Goal: Information Seeking & Learning: Learn about a topic

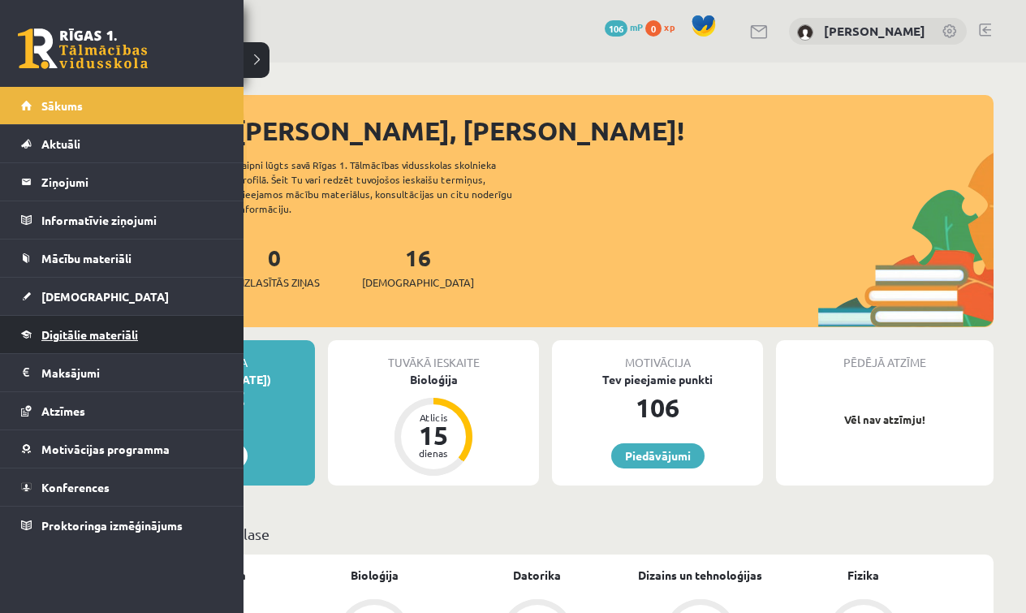
click at [82, 334] on span "Digitālie materiāli" at bounding box center [89, 334] width 97 height 15
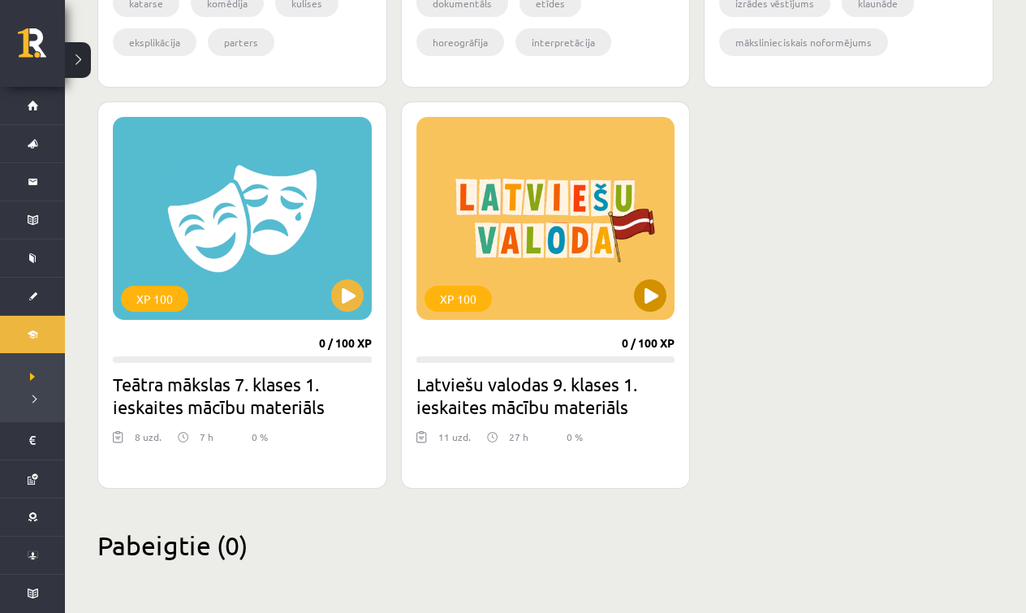
scroll to position [2204, 0]
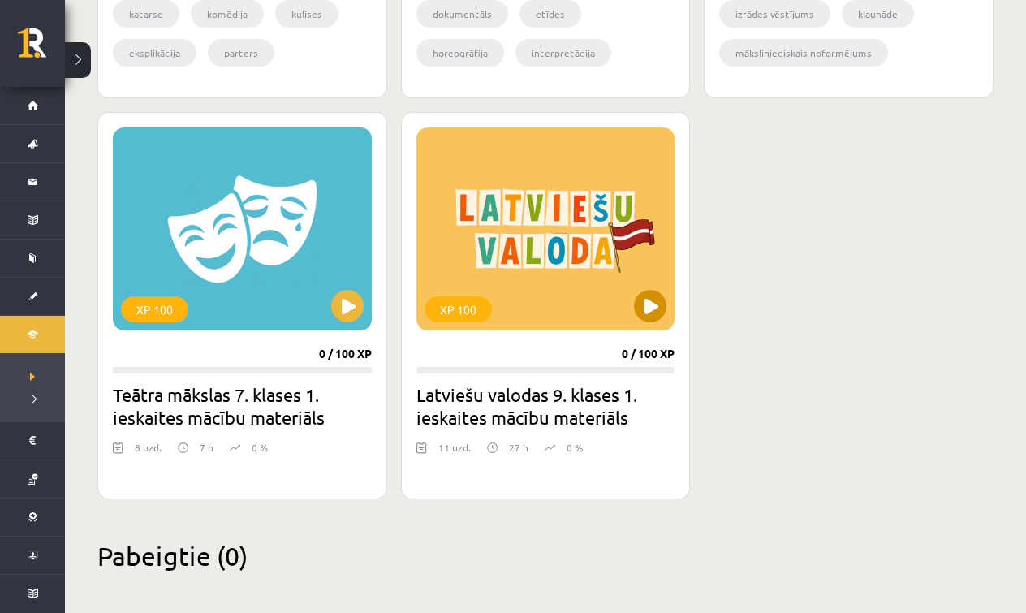
click at [650, 305] on button at bounding box center [650, 306] width 32 height 32
click at [645, 279] on div "XP 100" at bounding box center [545, 228] width 259 height 203
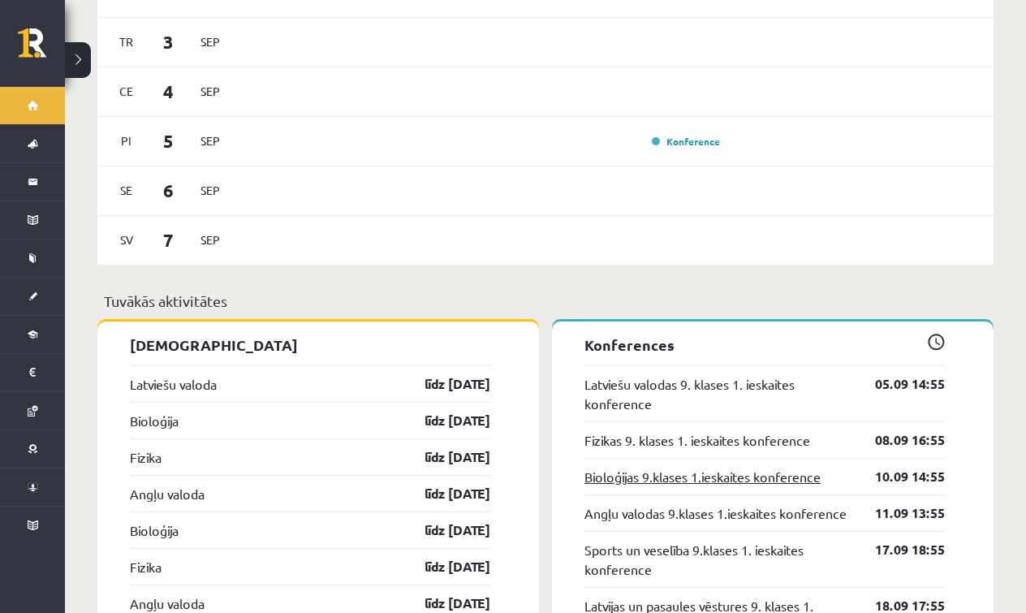
scroll to position [1350, 0]
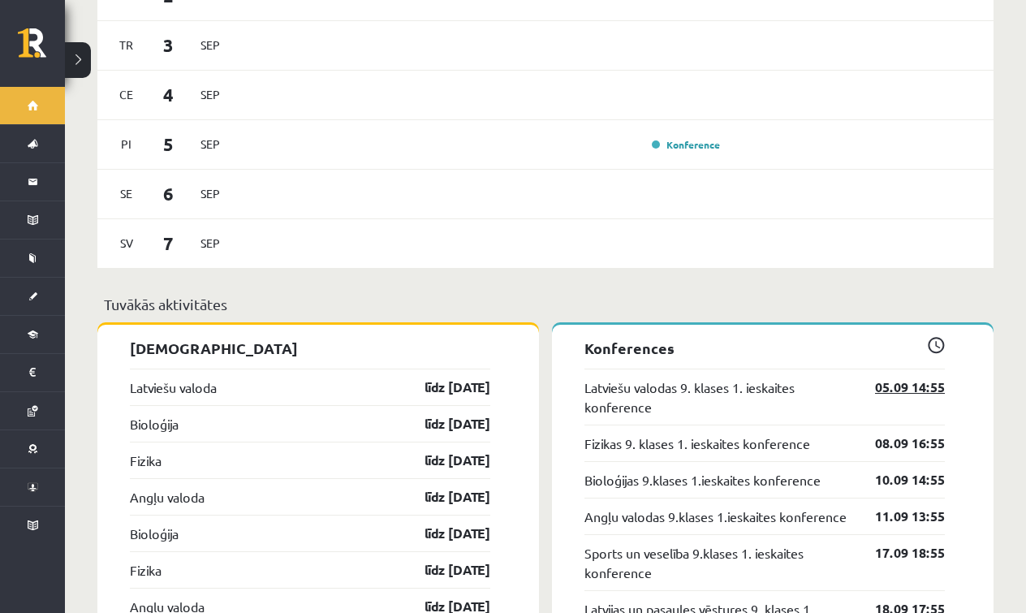
click at [921, 382] on link "05.09 14:55" at bounding box center [898, 386] width 94 height 19
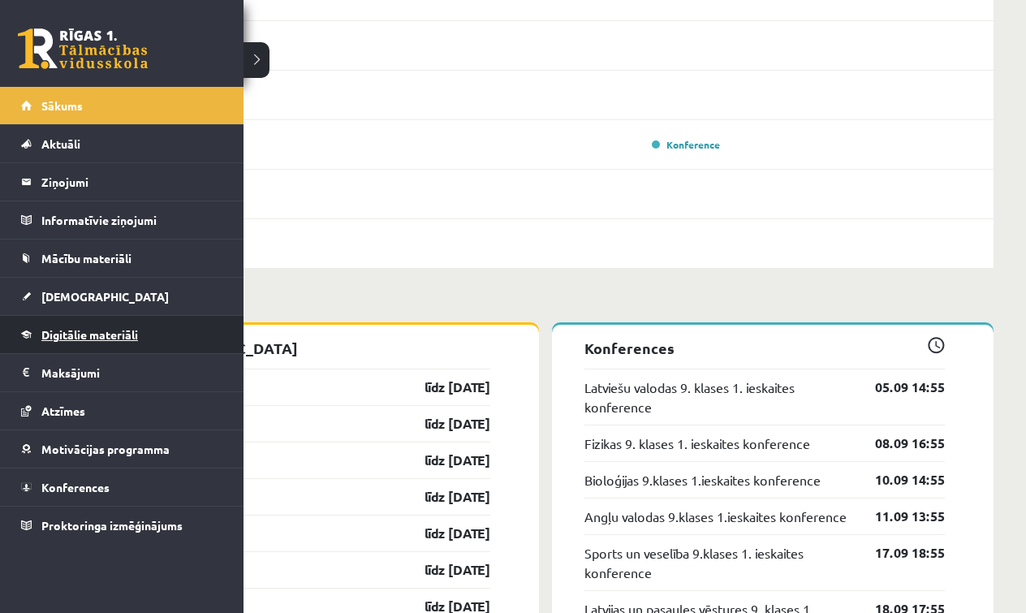
click at [40, 334] on link "Digitālie materiāli" at bounding box center [122, 334] width 202 height 37
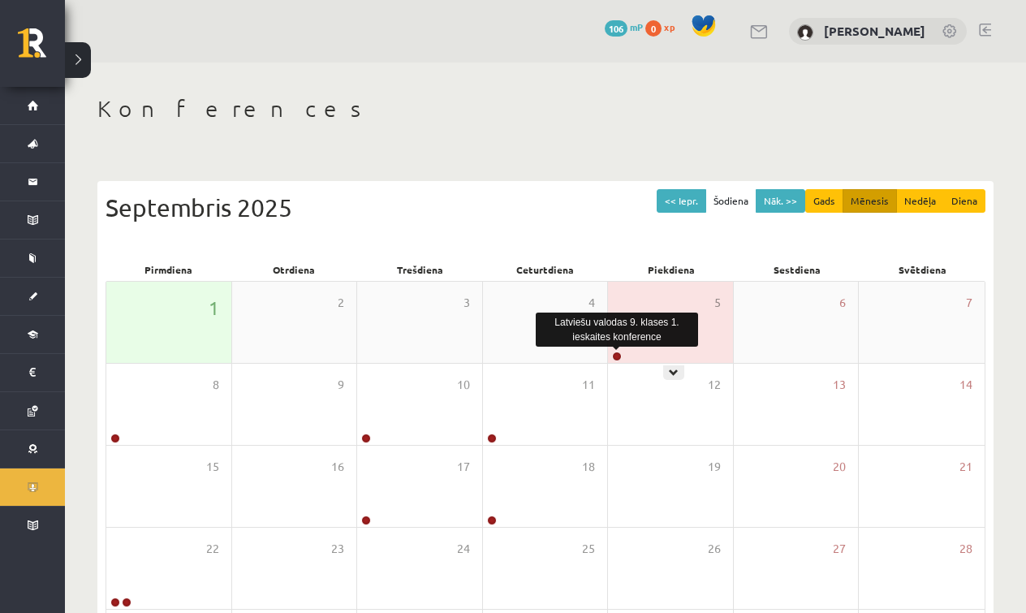
click at [618, 356] on link at bounding box center [617, 356] width 10 height 10
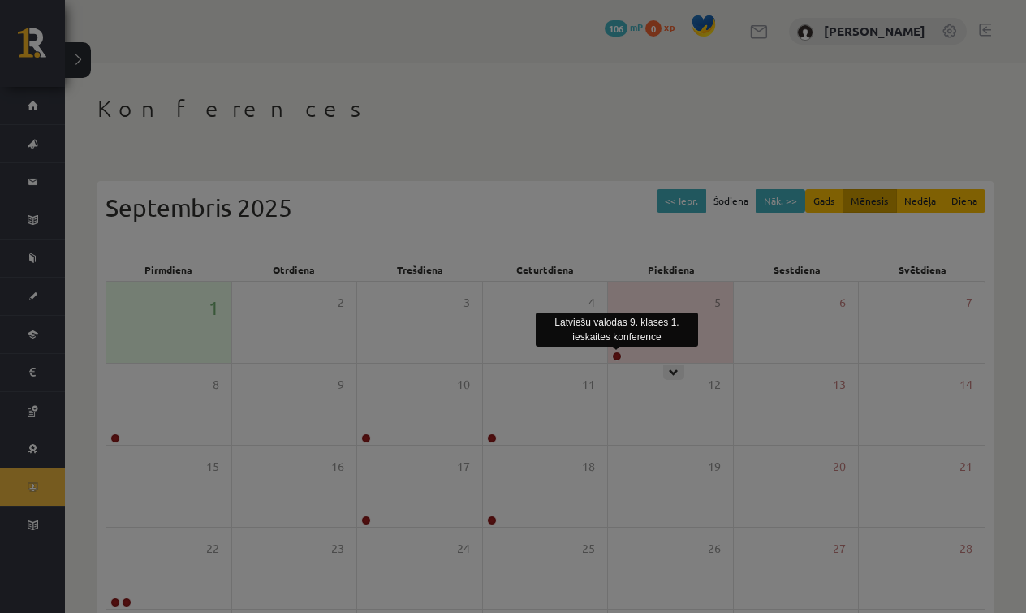
click at [32, 52] on div at bounding box center [513, 306] width 1026 height 613
click at [37, 261] on div at bounding box center [513, 306] width 1026 height 613
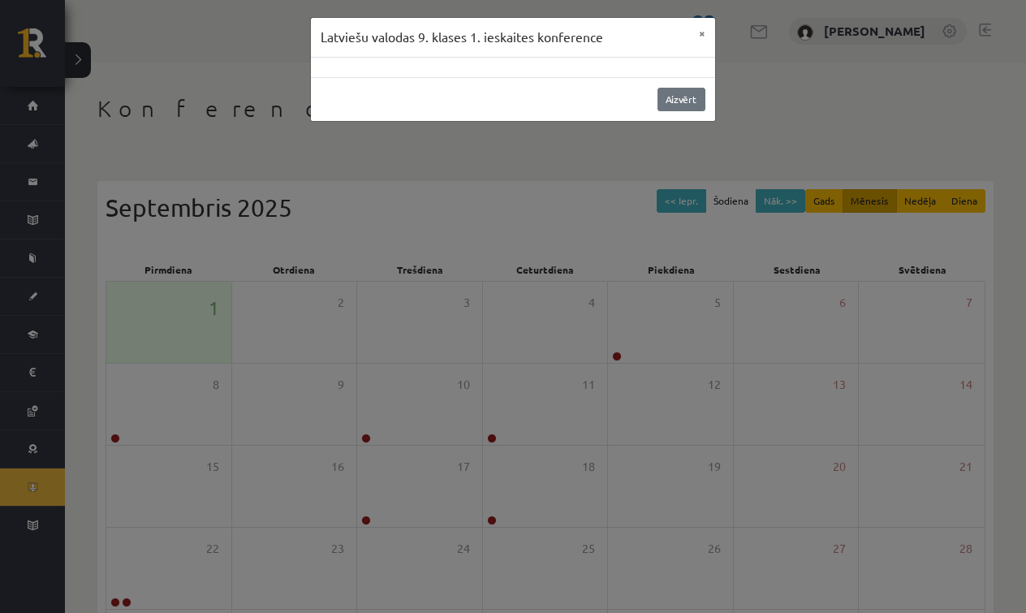
click at [684, 99] on link "Aizvērt" at bounding box center [681, 100] width 48 height 24
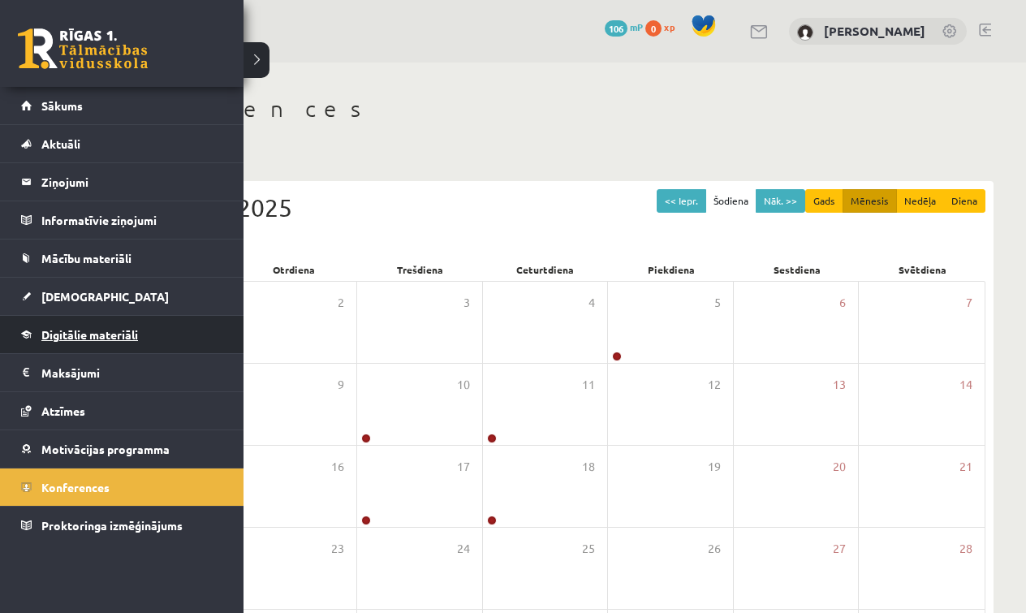
click at [53, 333] on span "Digitālie materiāli" at bounding box center [89, 334] width 97 height 15
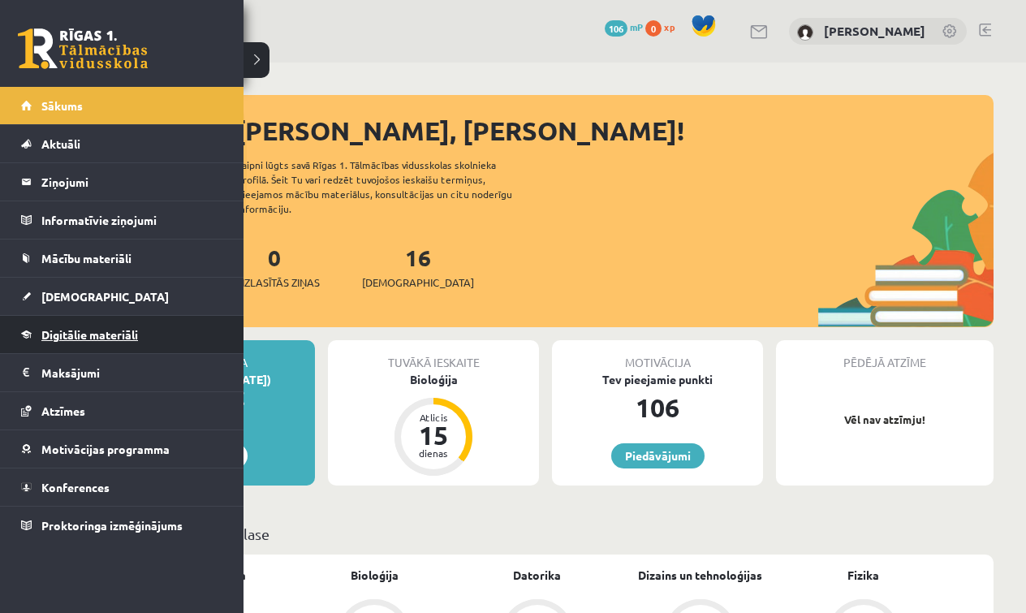
click at [68, 334] on span "Digitālie materiāli" at bounding box center [89, 334] width 97 height 15
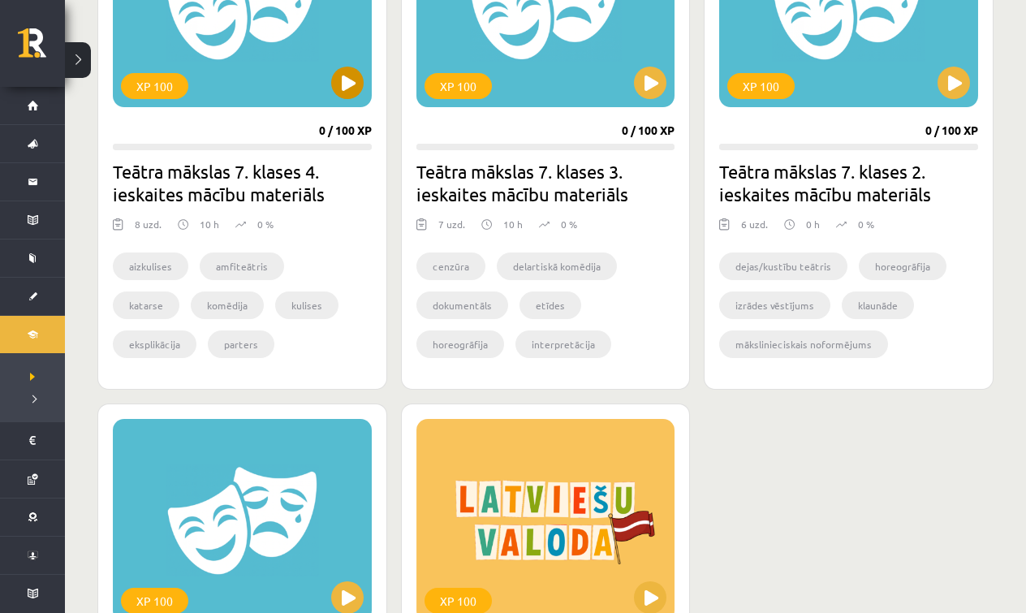
scroll to position [2215, 0]
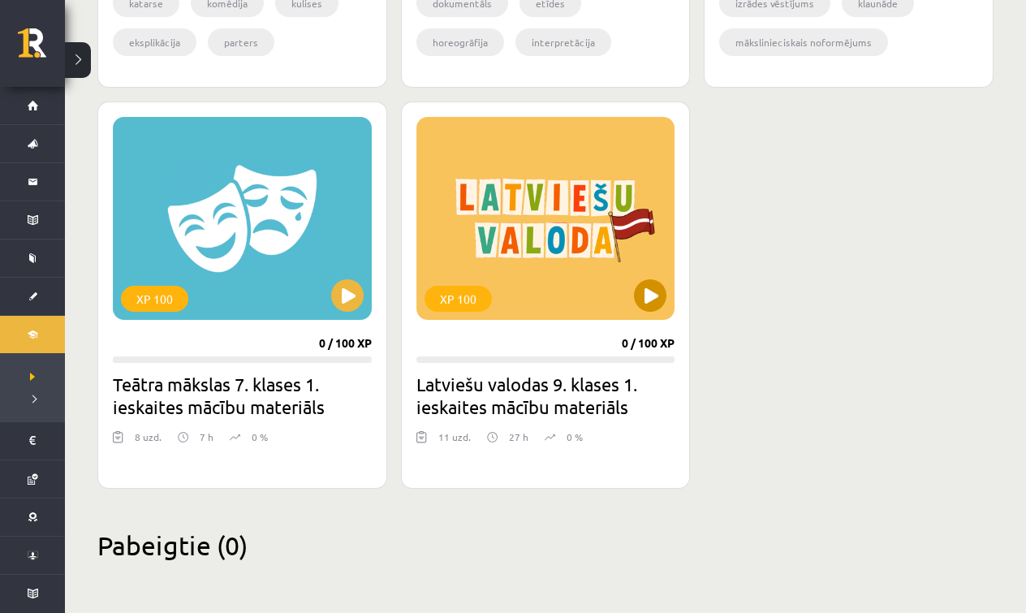
click at [648, 299] on button at bounding box center [650, 295] width 32 height 32
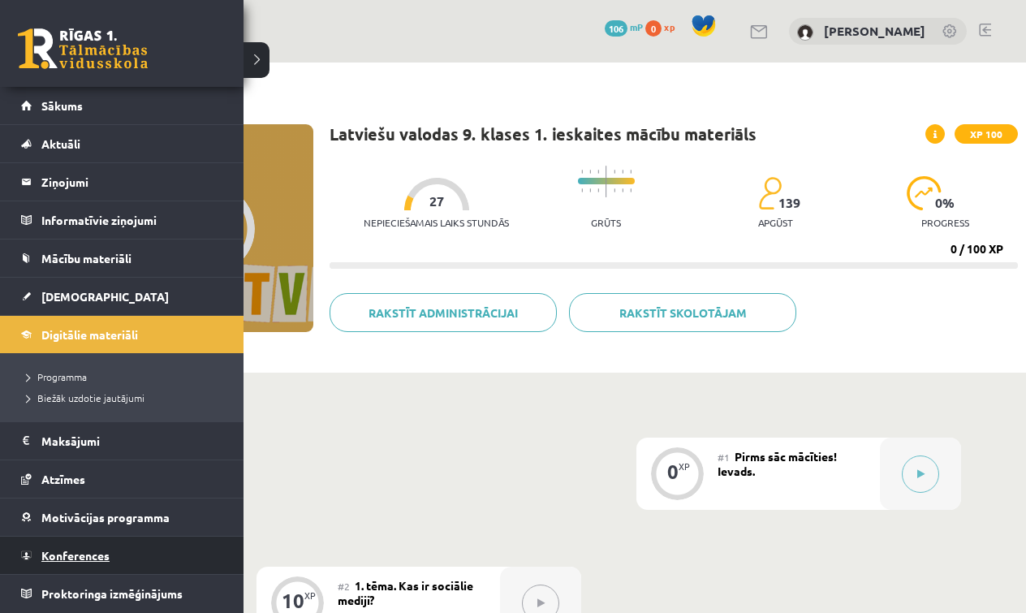
click at [83, 549] on span "Konferences" at bounding box center [75, 555] width 68 height 15
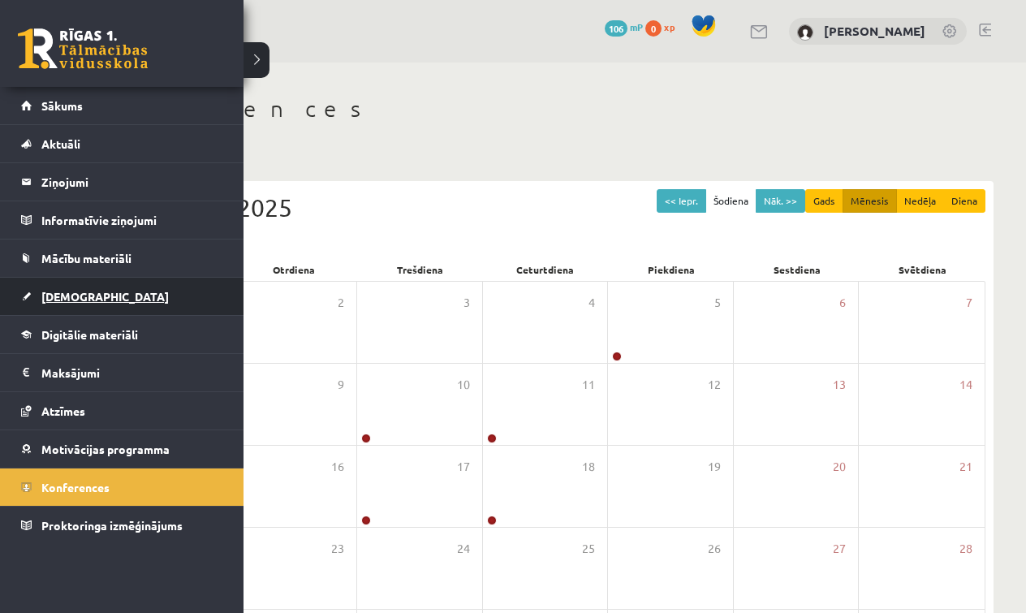
click at [100, 300] on link "[DEMOGRAPHIC_DATA]" at bounding box center [122, 296] width 202 height 37
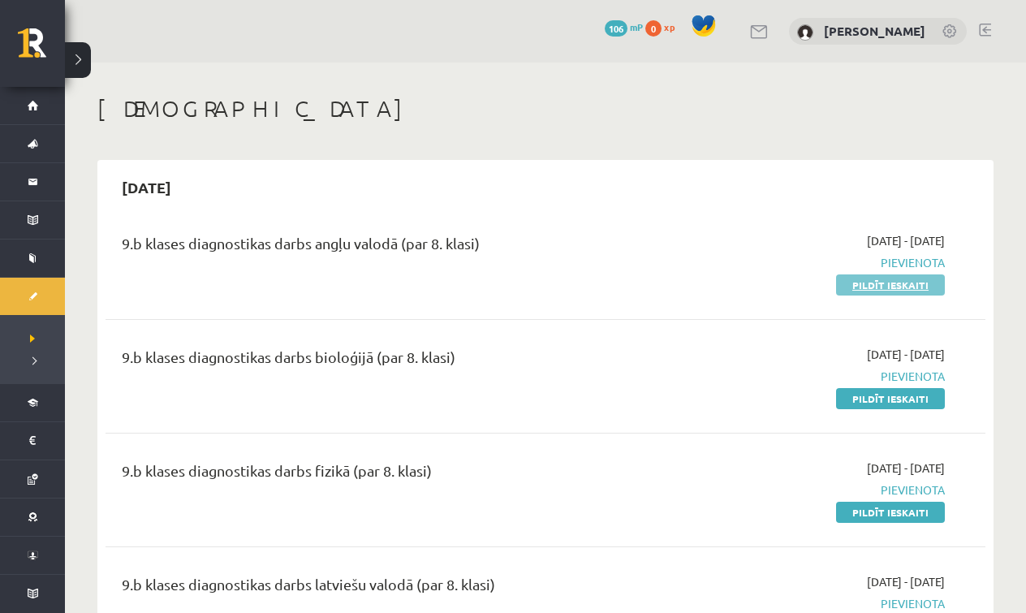
click at [914, 278] on link "Pildīt ieskaiti" at bounding box center [890, 284] width 109 height 21
